Goal: Task Accomplishment & Management: Manage account settings

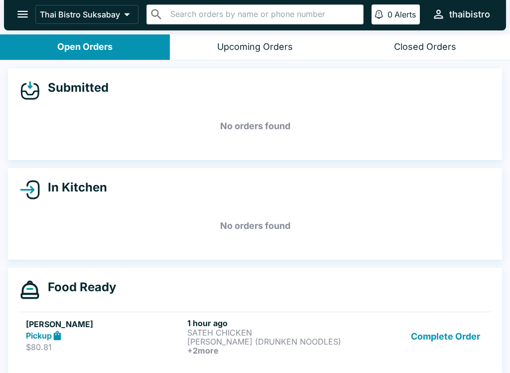
click at [433, 326] on button "Complete Order" at bounding box center [445, 336] width 77 height 37
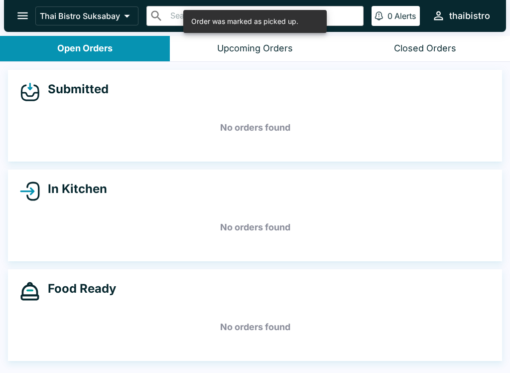
click at [259, 40] on button "Upcoming Orders" at bounding box center [255, 48] width 170 height 25
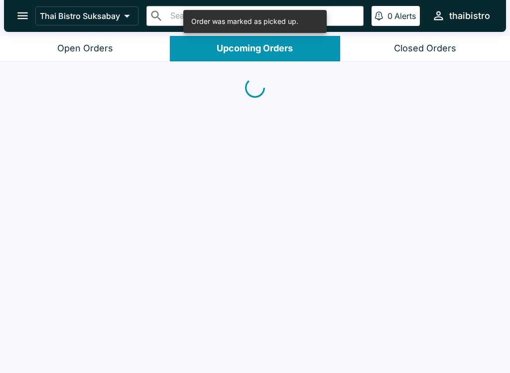
click at [43, 60] on button "Open Orders" at bounding box center [85, 48] width 170 height 25
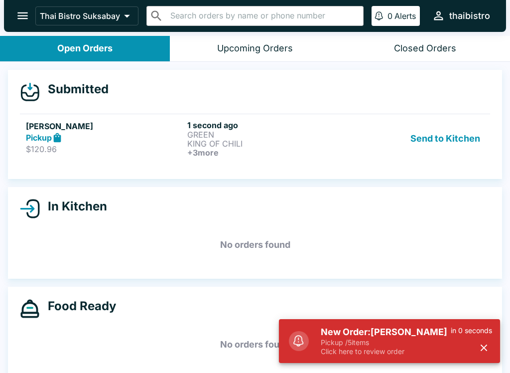
click at [421, 349] on p "Click here to review order" at bounding box center [386, 351] width 130 height 9
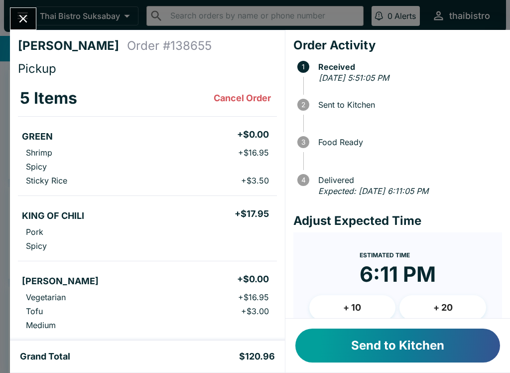
click at [448, 346] on button "Send to Kitchen" at bounding box center [398, 345] width 205 height 34
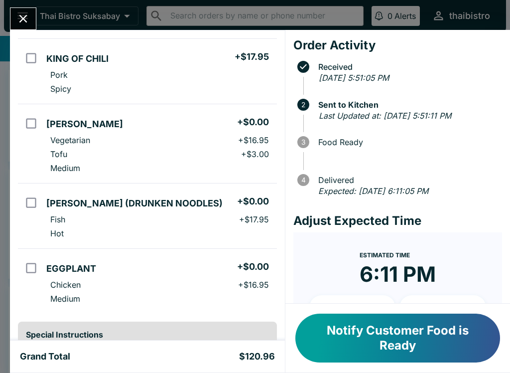
scroll to position [161, 0]
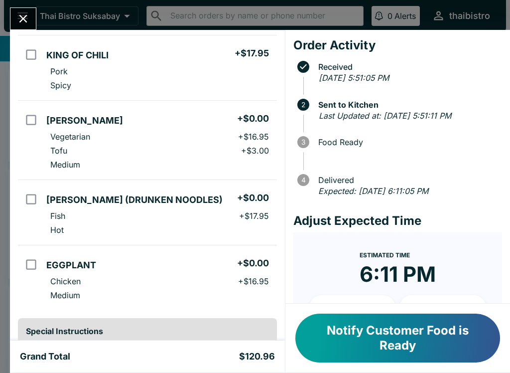
click at [25, 17] on icon "Close" at bounding box center [23, 19] width 8 height 8
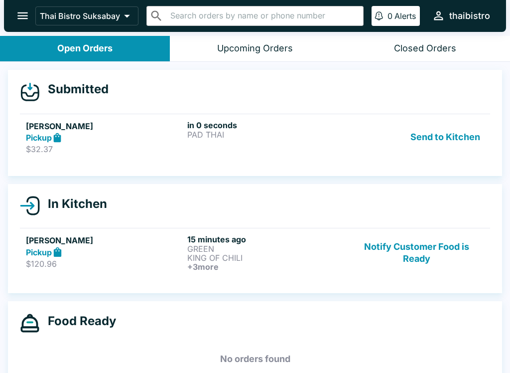
click at [434, 131] on button "Send to Kitchen" at bounding box center [446, 137] width 78 height 34
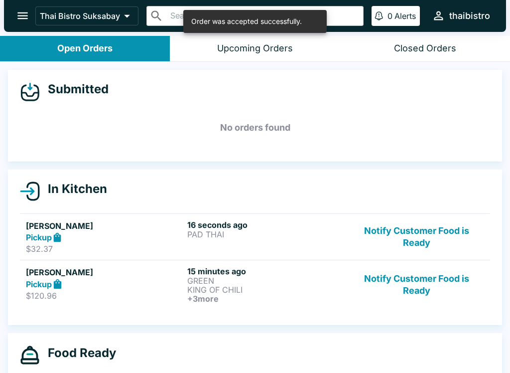
click at [258, 235] on p "PAD THAI" at bounding box center [266, 234] width 158 height 9
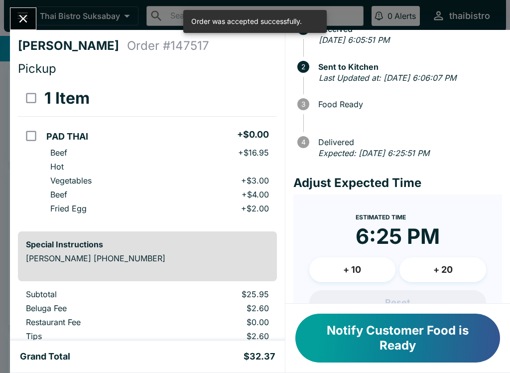
scroll to position [49, 0]
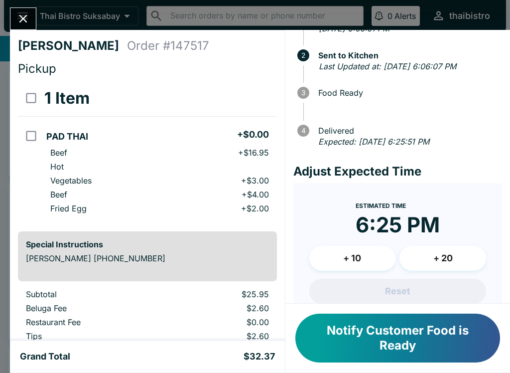
click at [21, 19] on icon "Close" at bounding box center [22, 18] width 13 height 13
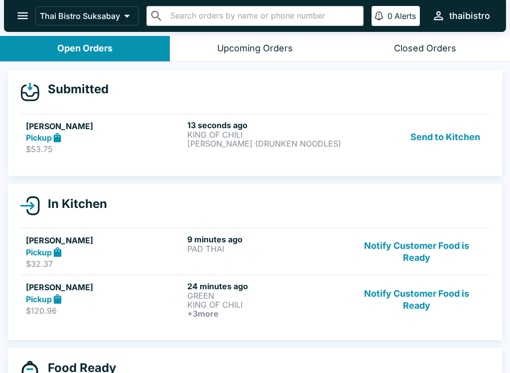
click at [416, 255] on button "Notify Customer Food is Ready" at bounding box center [416, 251] width 135 height 34
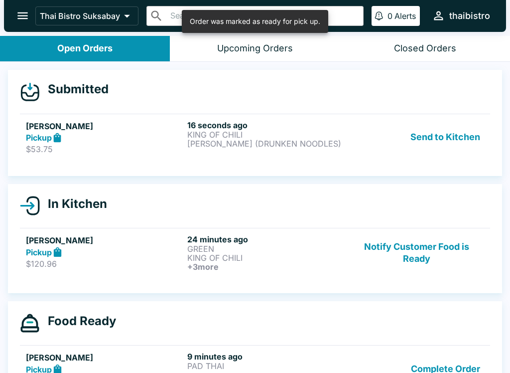
click at [417, 260] on button "Notify Customer Food is Ready" at bounding box center [416, 252] width 135 height 37
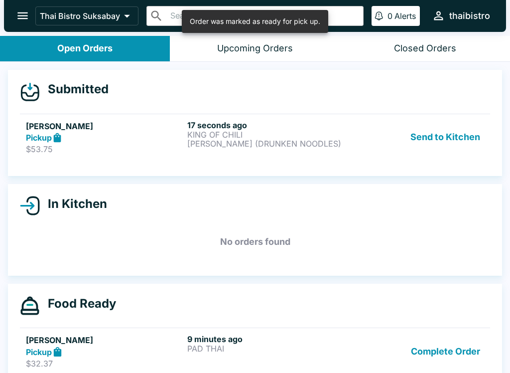
click at [249, 145] on p "[PERSON_NAME] (DRUNKEN NOODLES)" at bounding box center [266, 143] width 158 height 9
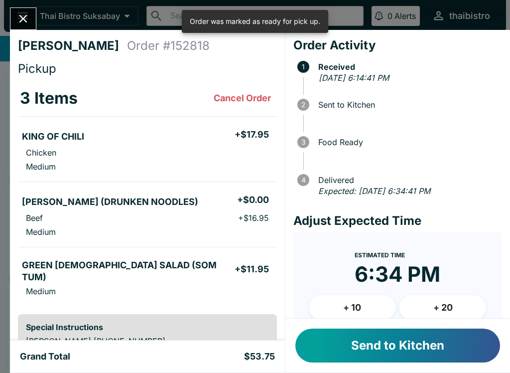
click at [406, 346] on button "Send to Kitchen" at bounding box center [398, 345] width 205 height 34
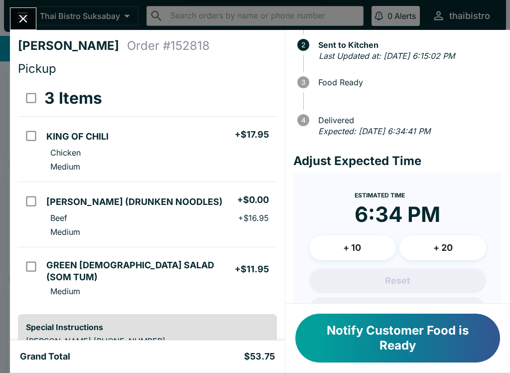
scroll to position [61, 0]
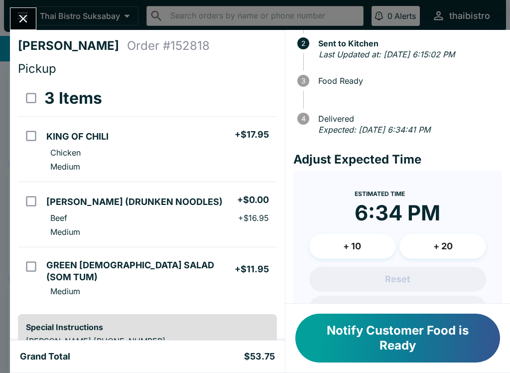
click at [26, 16] on icon "Close" at bounding box center [23, 19] width 8 height 8
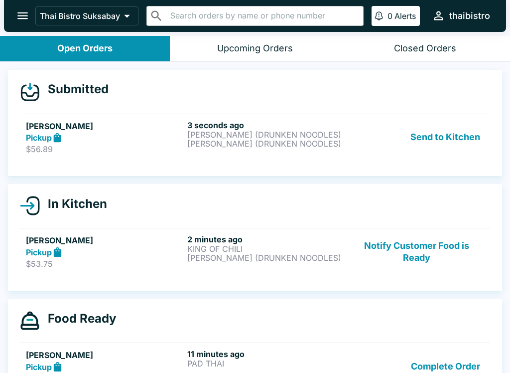
click at [280, 137] on p "[PERSON_NAME] (DRUNKEN NOODLES)" at bounding box center [266, 134] width 158 height 9
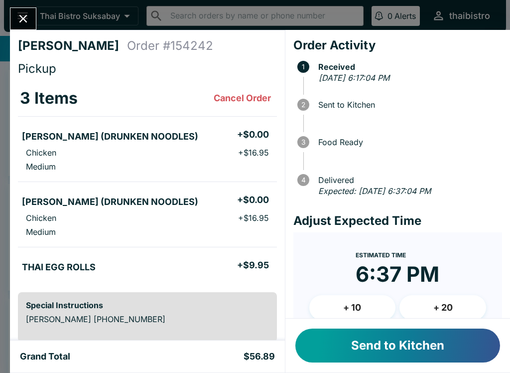
click at [383, 346] on button "Send to Kitchen" at bounding box center [398, 345] width 205 height 34
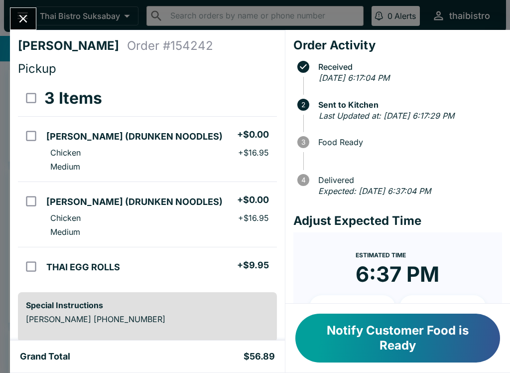
click at [24, 19] on icon "Close" at bounding box center [23, 19] width 8 height 8
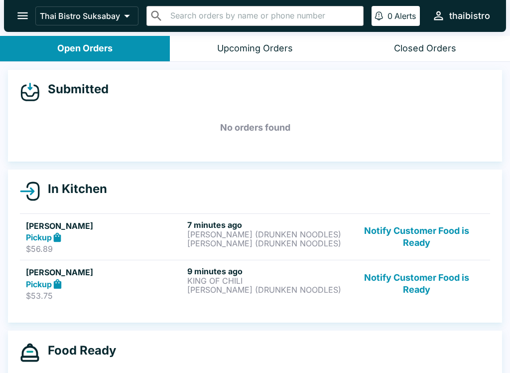
click at [252, 233] on p "[PERSON_NAME] (DRUNKEN NOODLES)" at bounding box center [266, 234] width 158 height 9
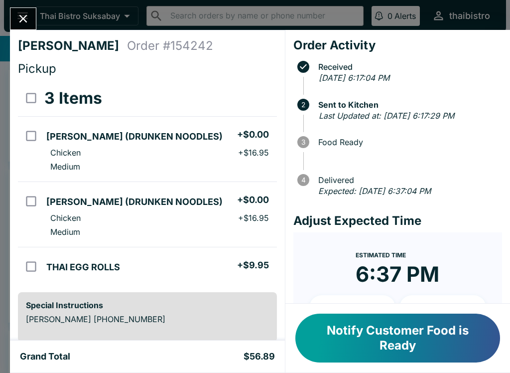
click at [16, 14] on icon "Close" at bounding box center [22, 18] width 13 height 13
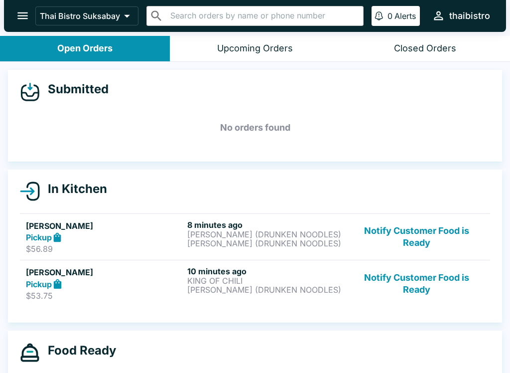
click at [445, 280] on button "Notify Customer Food is Ready" at bounding box center [416, 283] width 135 height 34
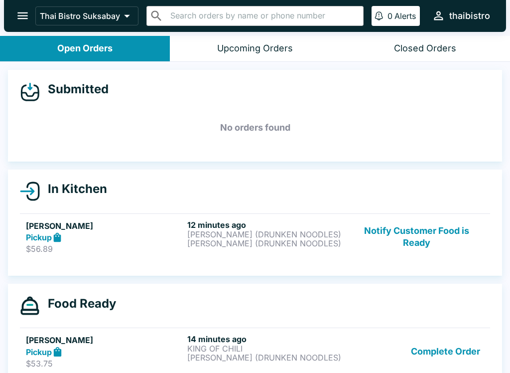
click at [423, 238] on button "Notify Customer Food is Ready" at bounding box center [416, 237] width 135 height 34
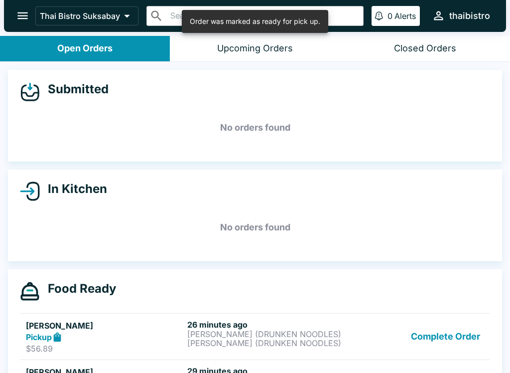
click at [463, 339] on button "Complete Order" at bounding box center [445, 337] width 77 height 34
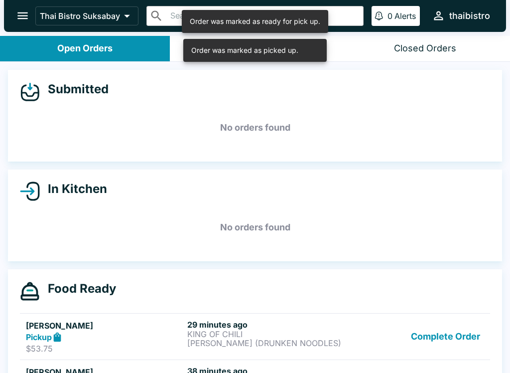
click at [459, 343] on button "Complete Order" at bounding box center [445, 337] width 77 height 34
click at [457, 335] on button "Complete Order" at bounding box center [445, 337] width 77 height 34
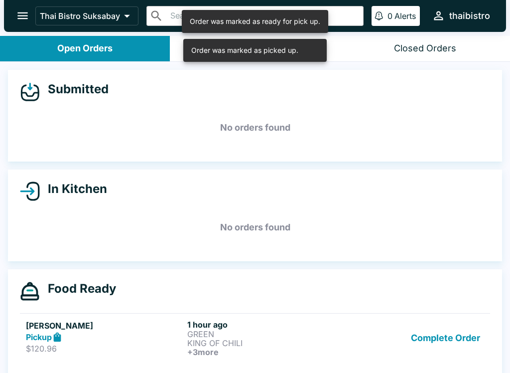
click at [447, 338] on button "Complete Order" at bounding box center [445, 338] width 77 height 37
